Goal: Find specific page/section: Find specific page/section

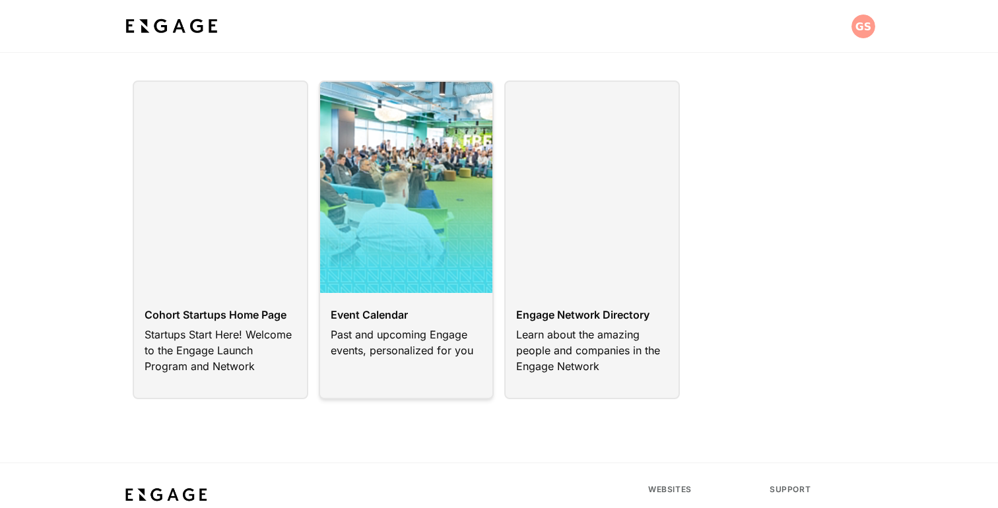
scroll to position [28, 0]
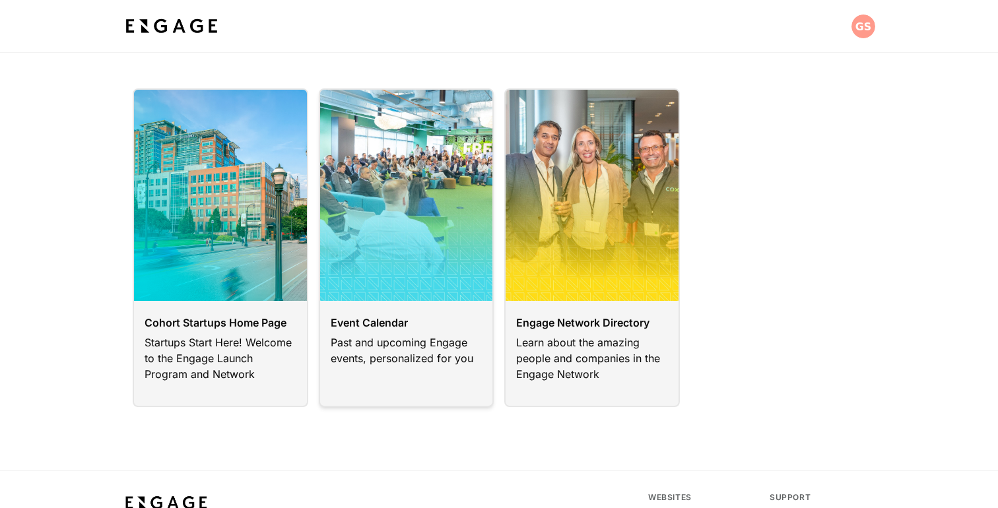
click at [376, 339] on link at bounding box center [407, 247] width 176 height 319
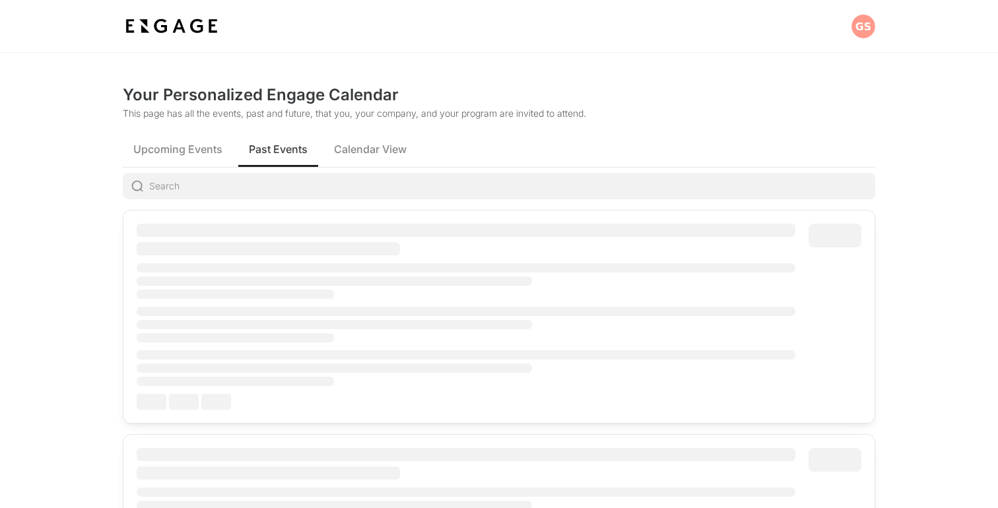
click at [290, 147] on span "Past Events" at bounding box center [278, 149] width 59 height 16
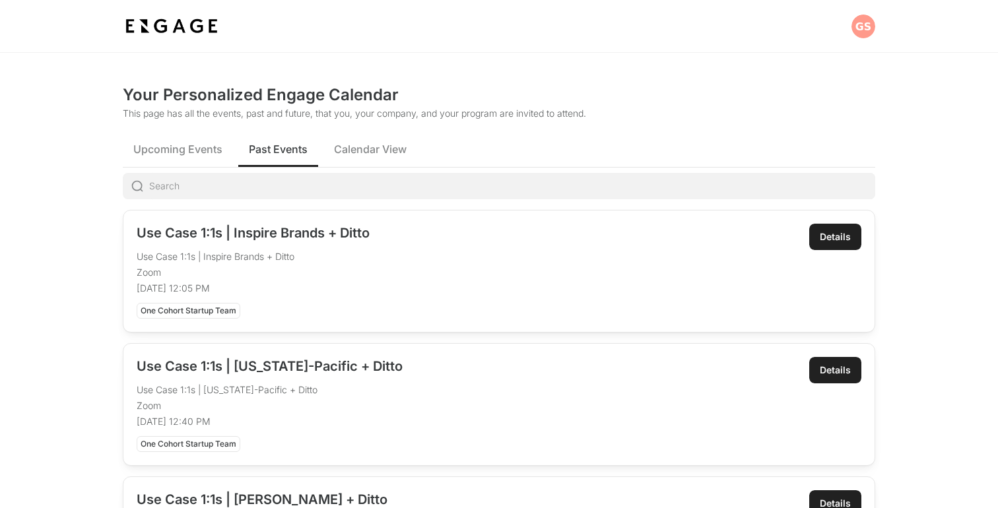
click at [837, 238] on div "Details" at bounding box center [835, 236] width 31 height 13
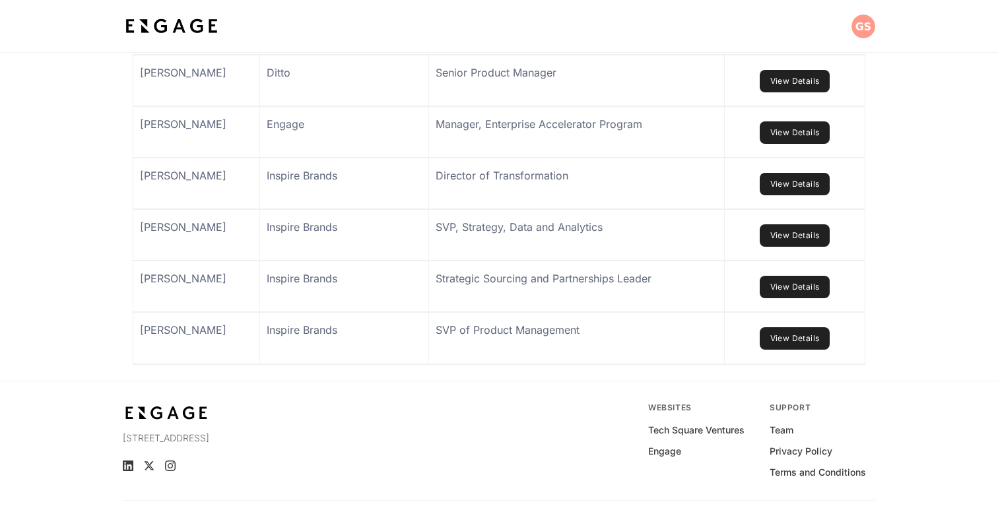
scroll to position [1052, 0]
